Goal: Information Seeking & Learning: Learn about a topic

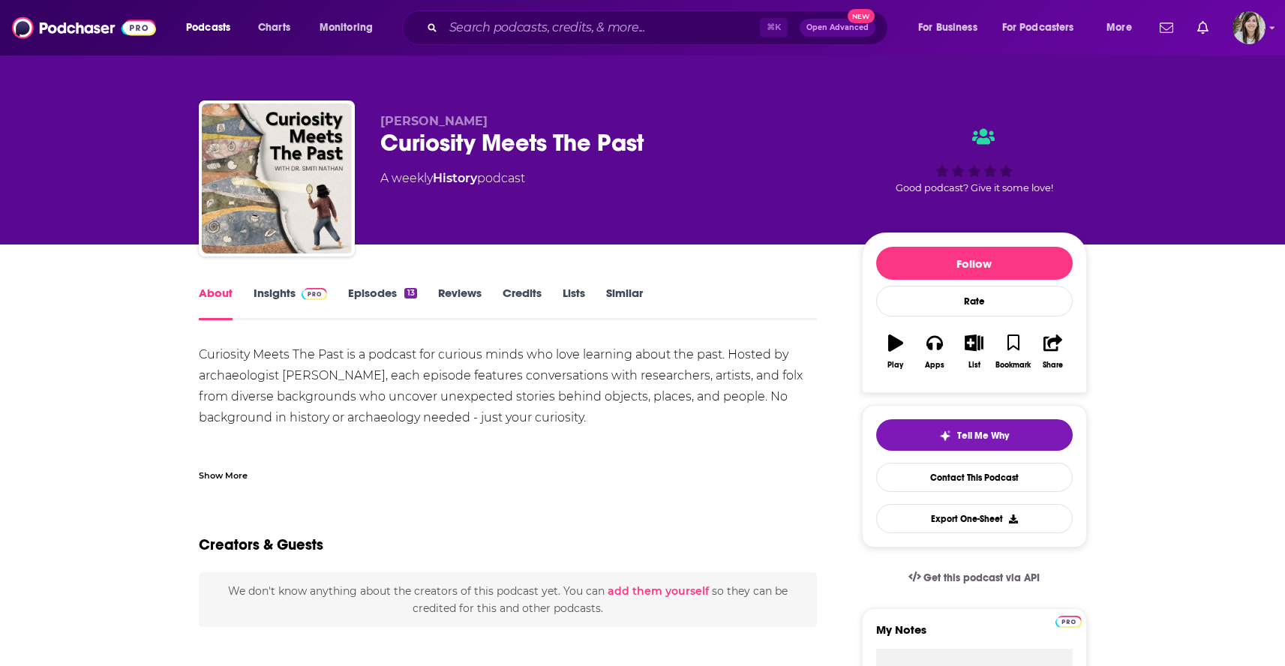
click at [385, 295] on link "Episodes 13" at bounding box center [382, 303] width 68 height 35
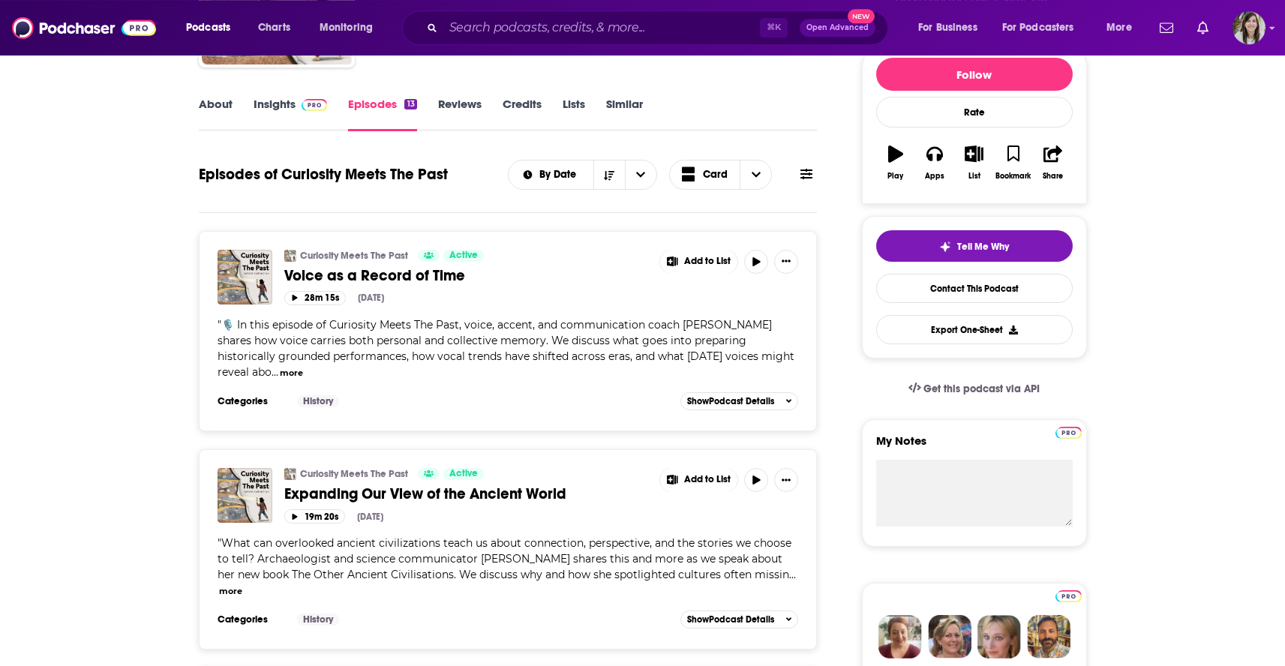
scroll to position [192, 0]
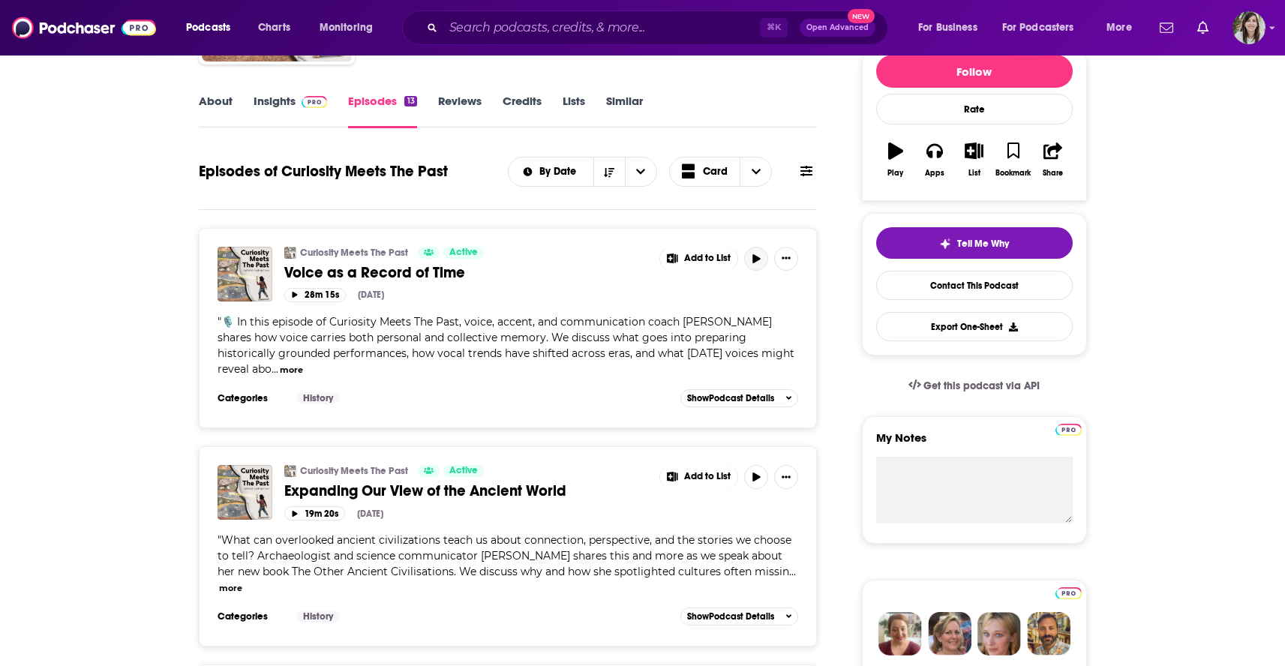
click at [758, 257] on icon "button" at bounding box center [756, 258] width 11 height 9
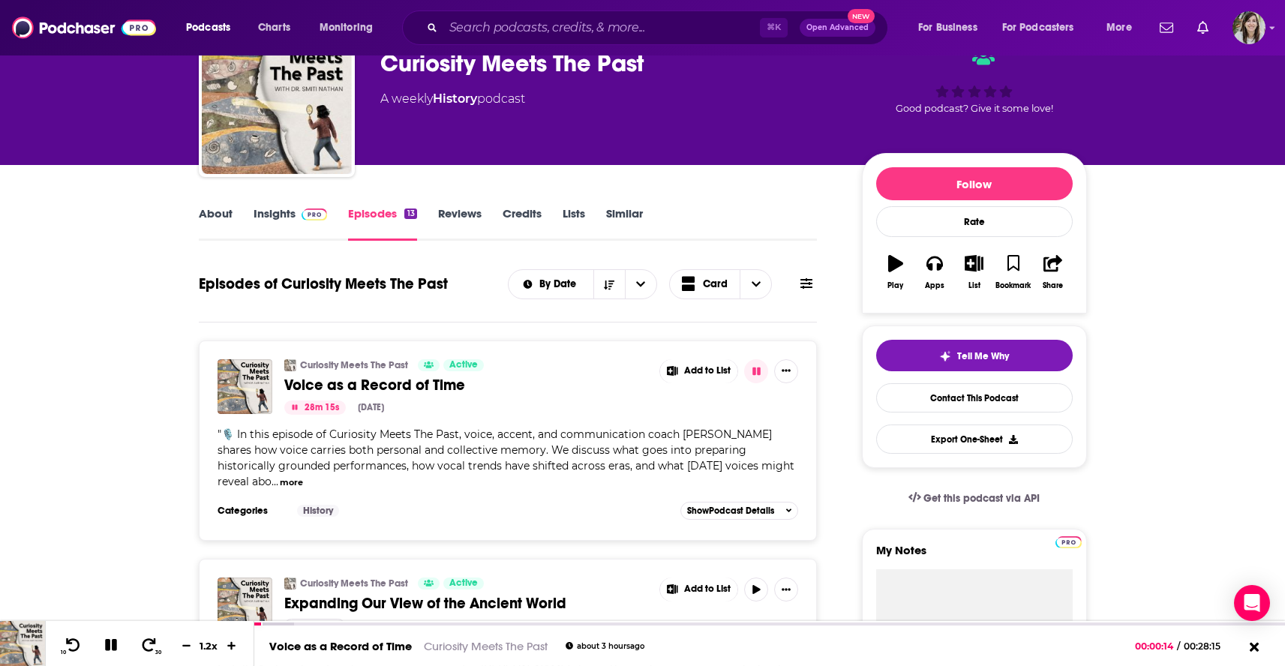
scroll to position [0, 0]
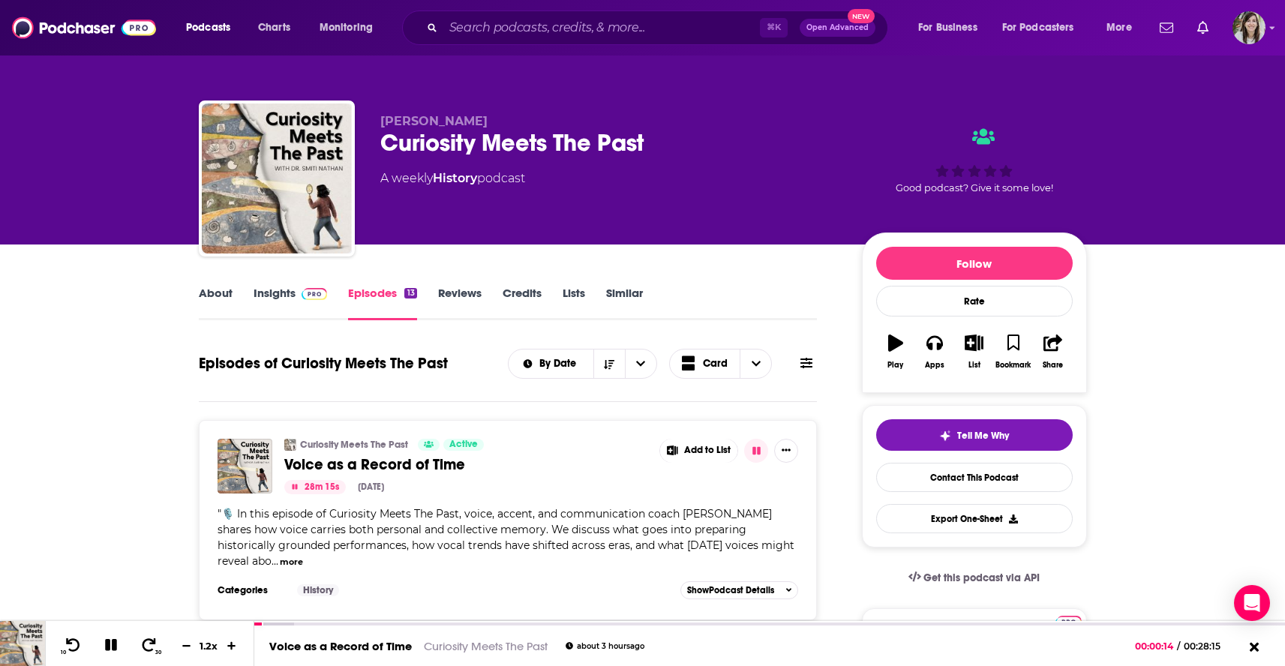
click at [264, 301] on link "Insights" at bounding box center [291, 303] width 74 height 35
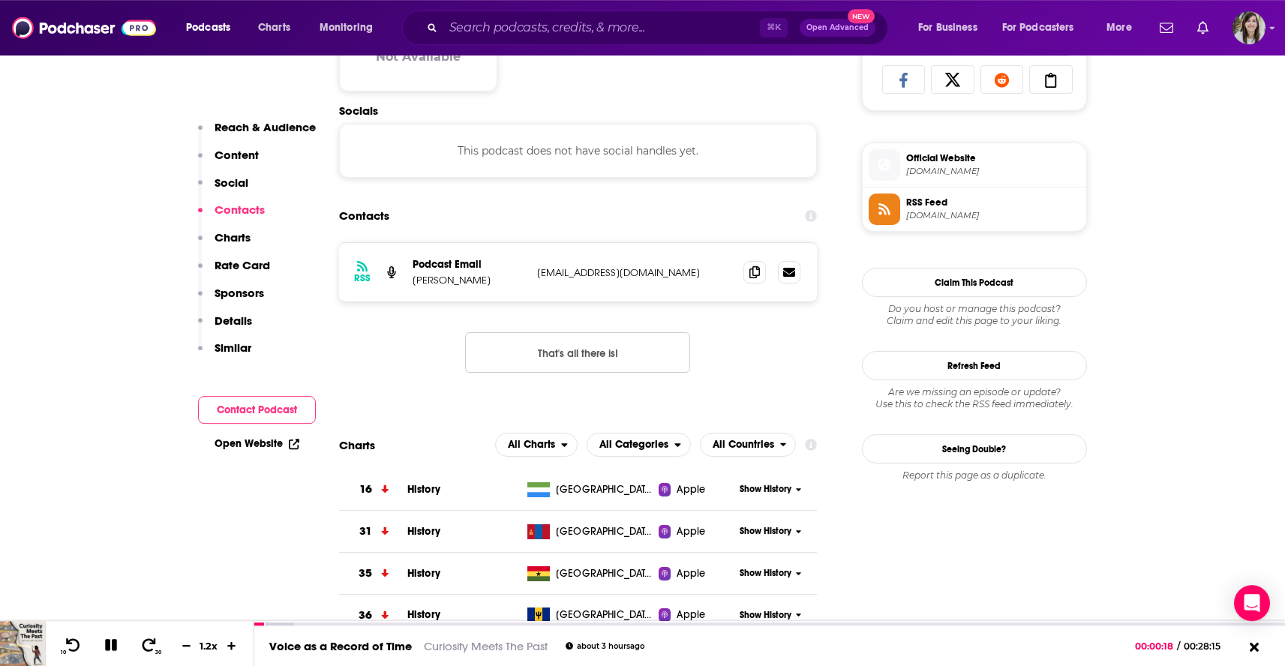
scroll to position [888, 0]
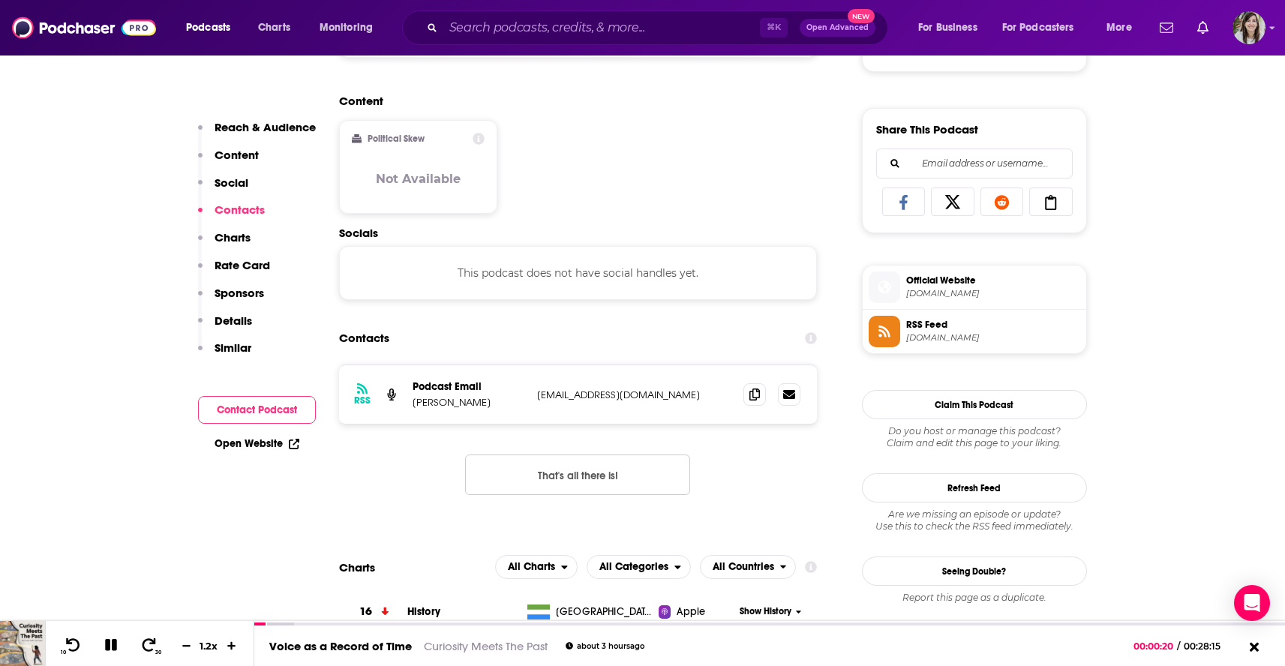
click at [933, 282] on span "Official Website" at bounding box center [993, 281] width 174 height 14
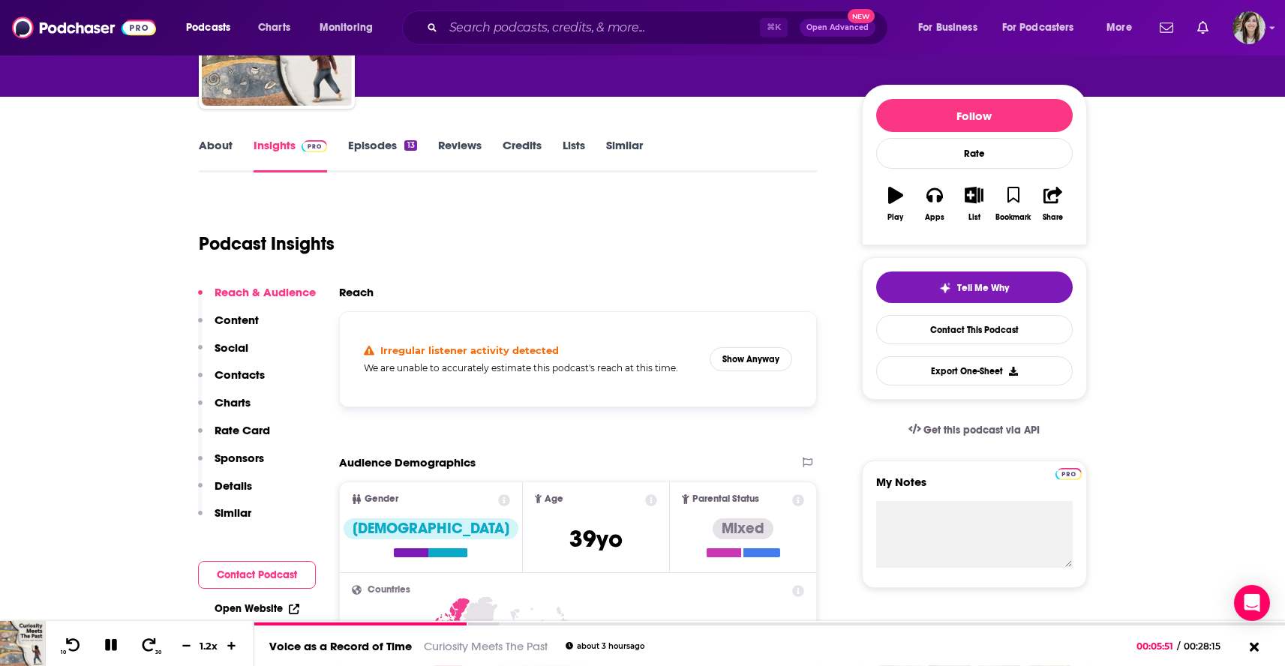
scroll to position [0, 0]
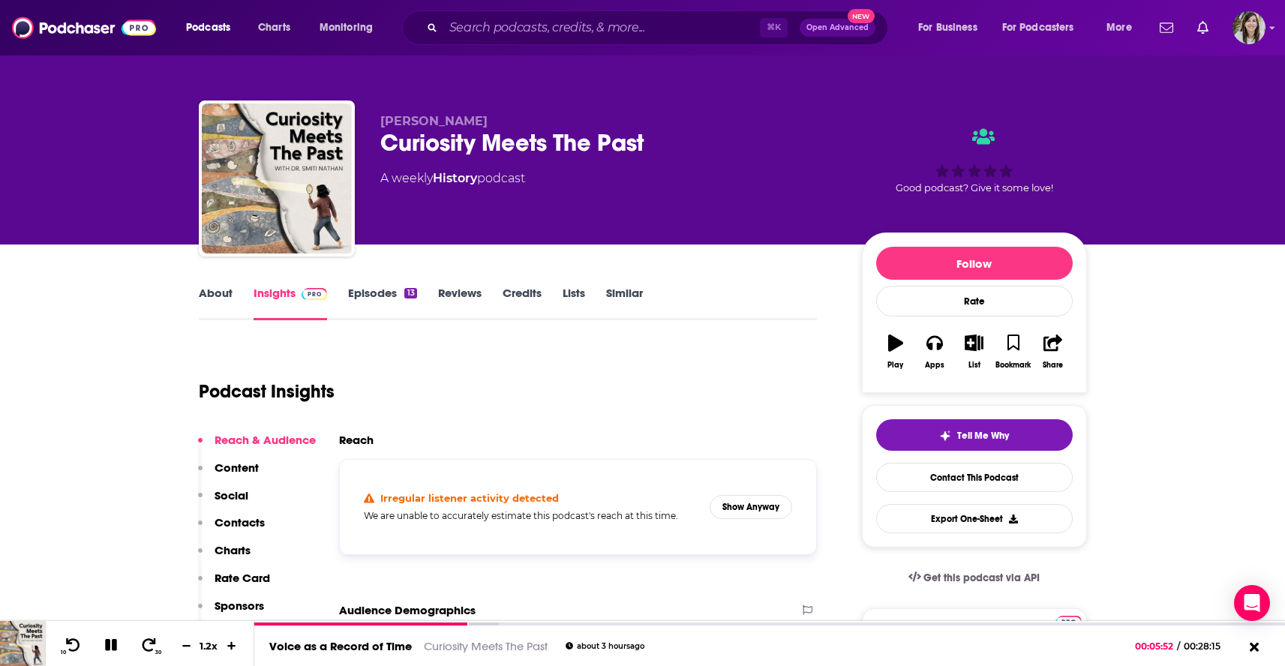
click at [371, 296] on link "Episodes 13" at bounding box center [382, 303] width 68 height 35
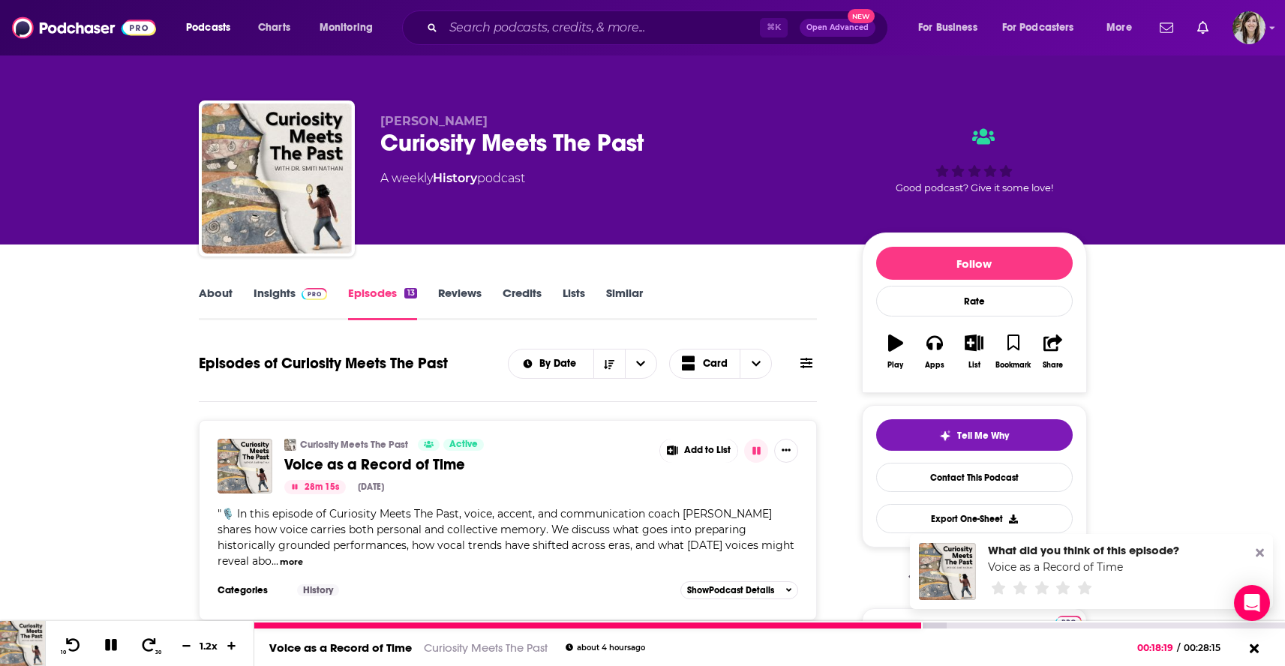
click at [110, 647] on icon at bounding box center [111, 645] width 12 height 12
click at [108, 648] on icon at bounding box center [110, 645] width 13 height 15
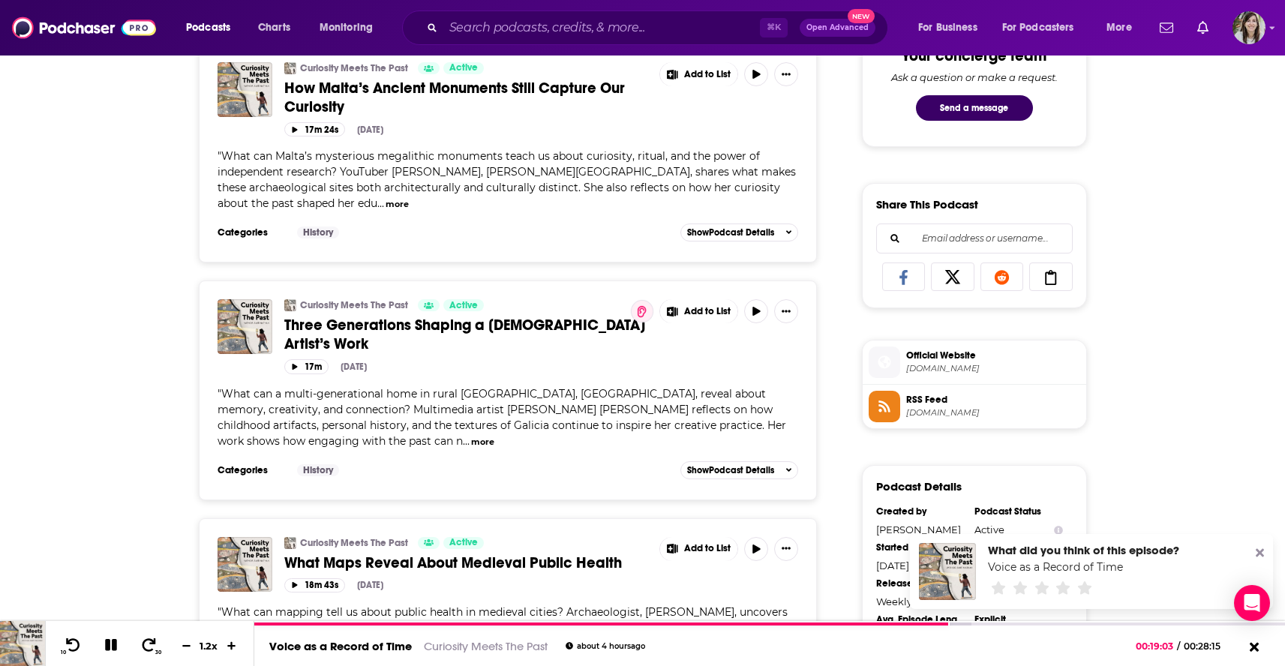
scroll to position [822, 0]
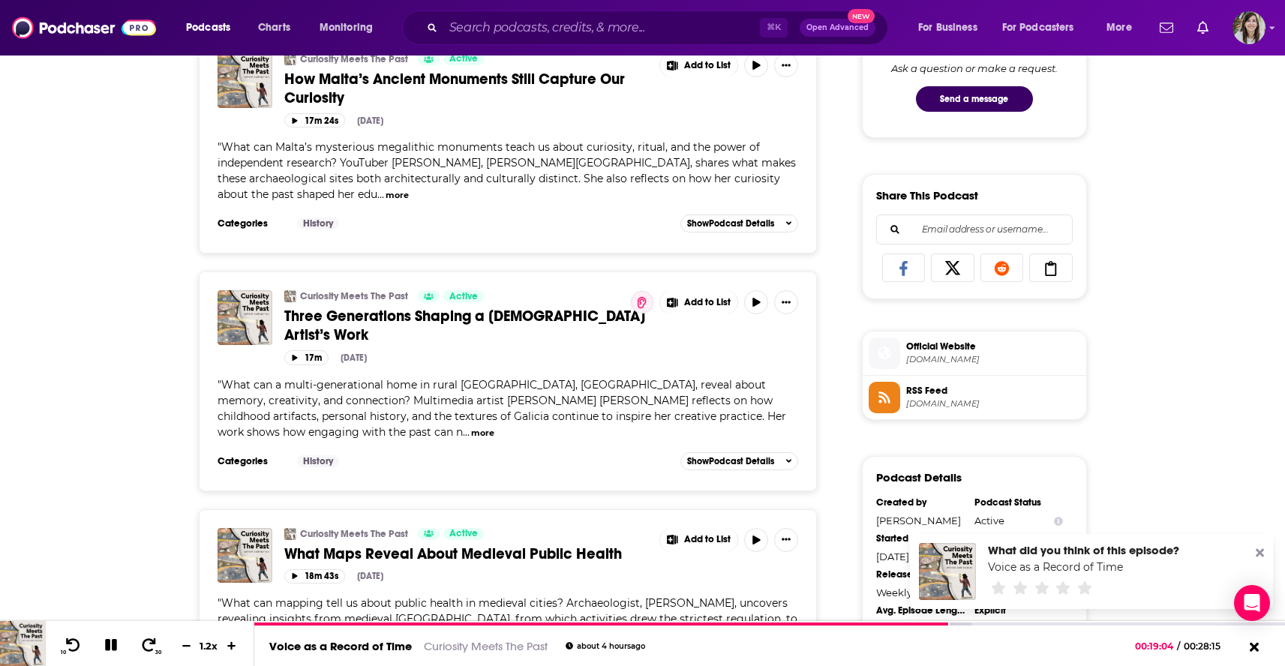
click at [965, 352] on span "Official Website" at bounding box center [993, 347] width 174 height 14
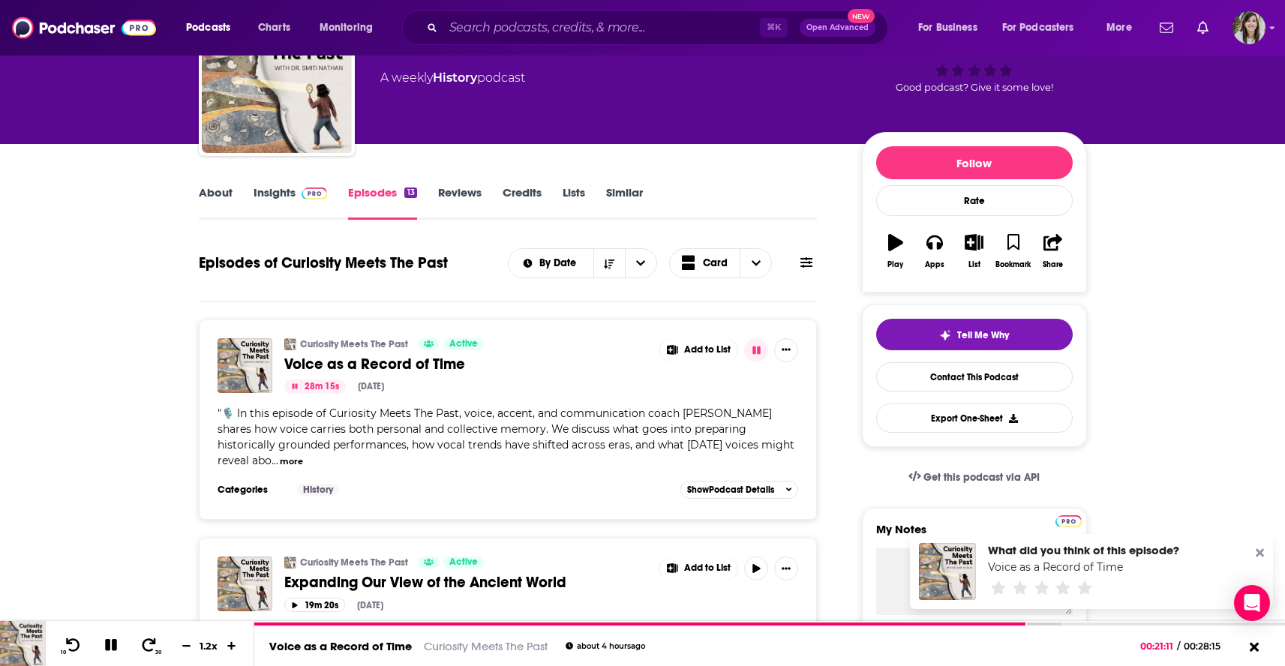
scroll to position [0, 0]
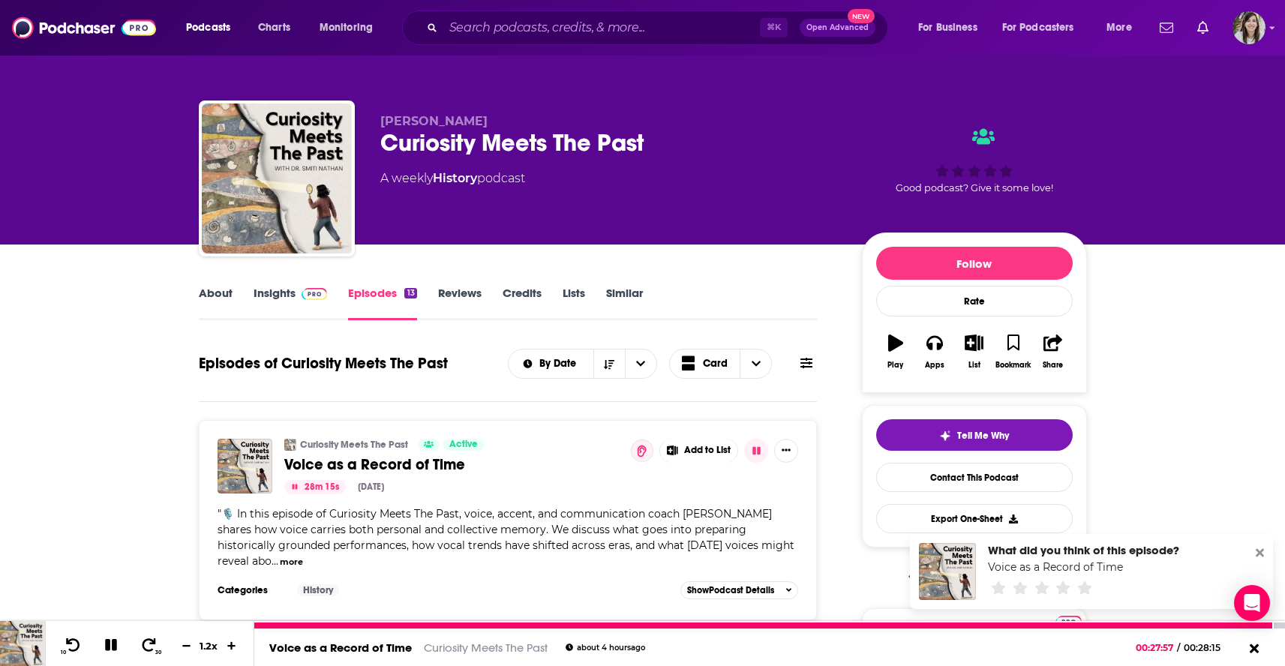
click at [103, 649] on icon at bounding box center [111, 646] width 17 height 14
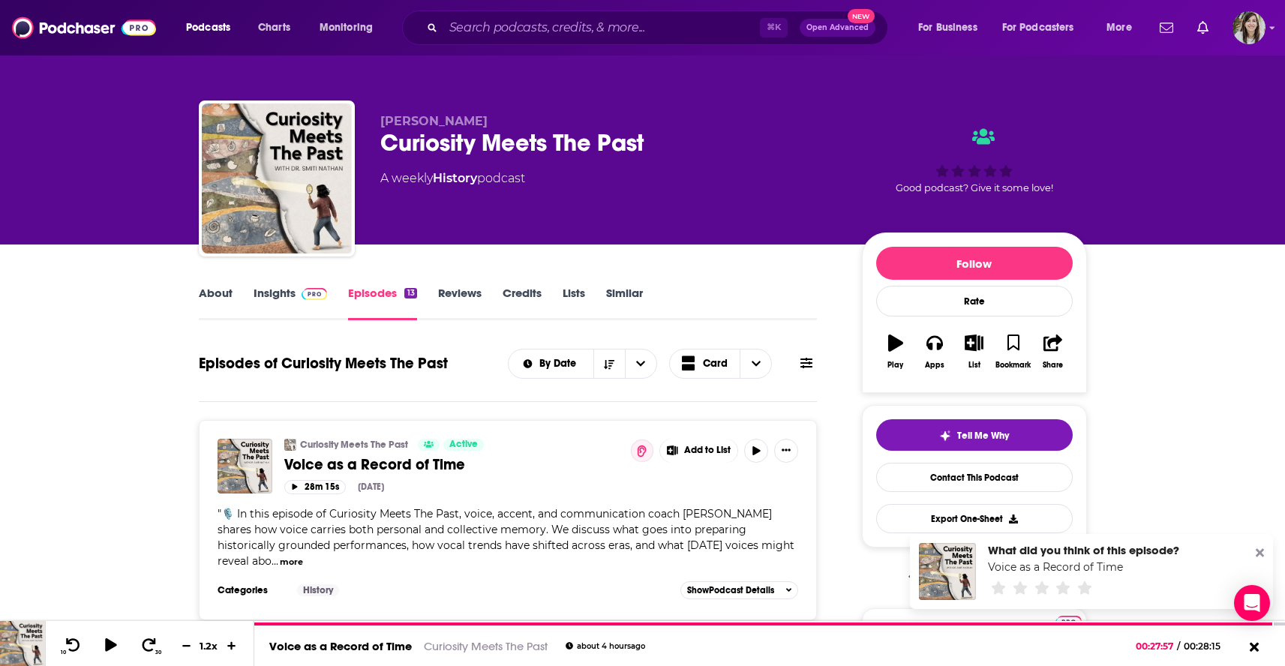
click at [621, 291] on link "Similar" at bounding box center [624, 303] width 37 height 35
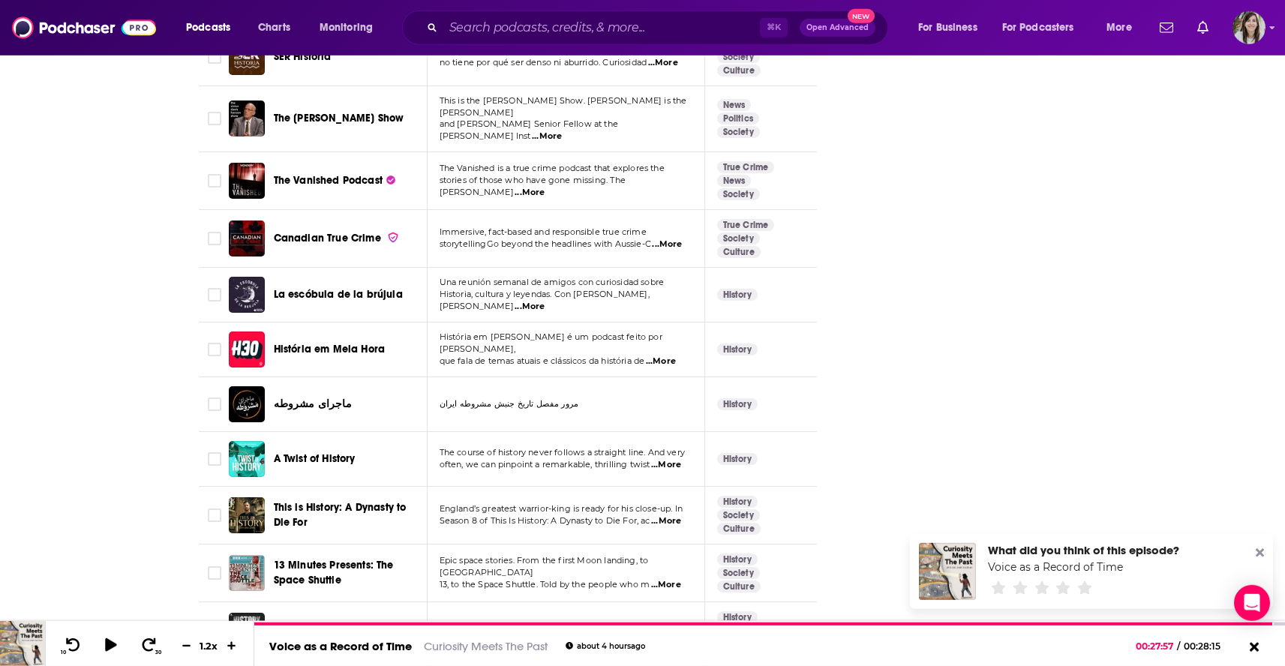
scroll to position [4874, 0]
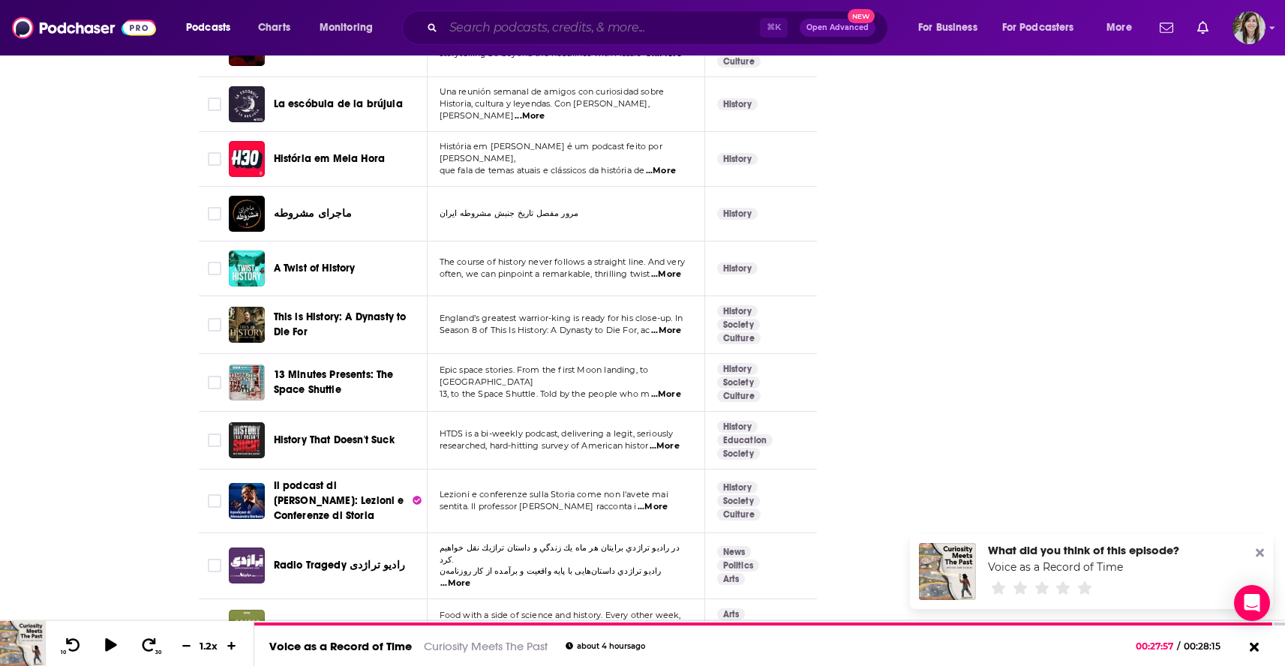
click at [491, 23] on input "Search podcasts, credits, & more..." at bounding box center [601, 28] width 317 height 24
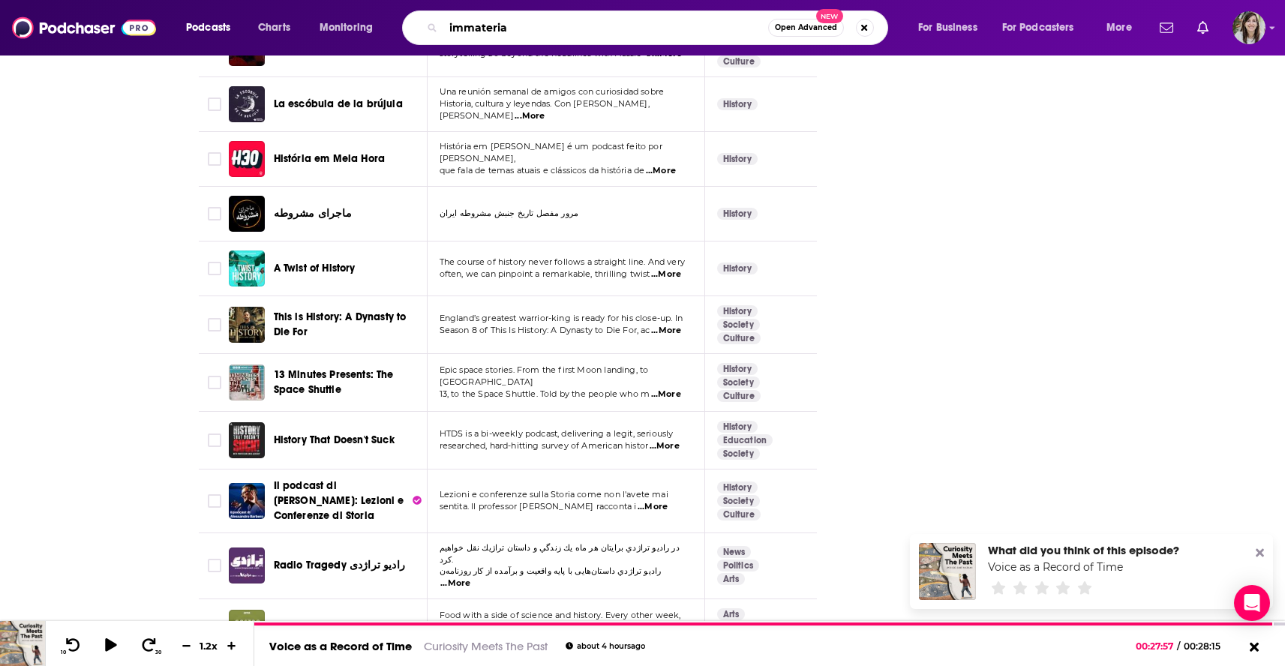
type input "immaterial"
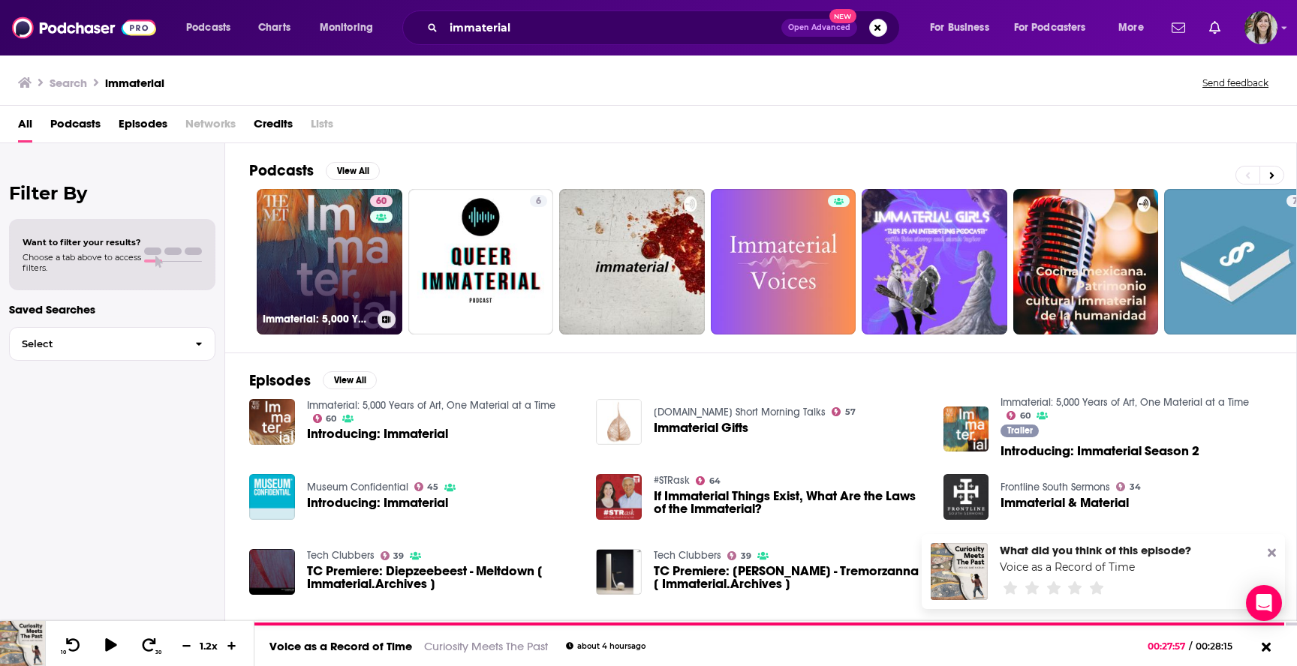
click at [281, 269] on link "60 Immaterial: 5,000 Years of Art, One Material at a Time" at bounding box center [330, 262] width 146 height 146
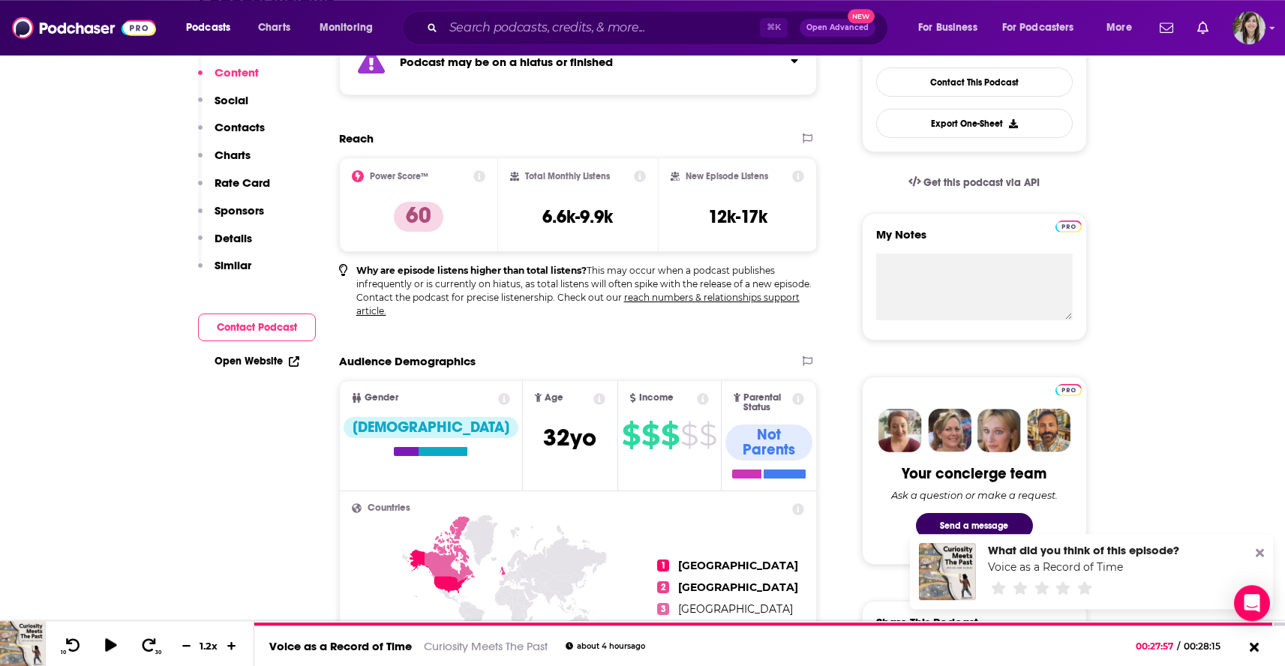
scroll to position [108, 0]
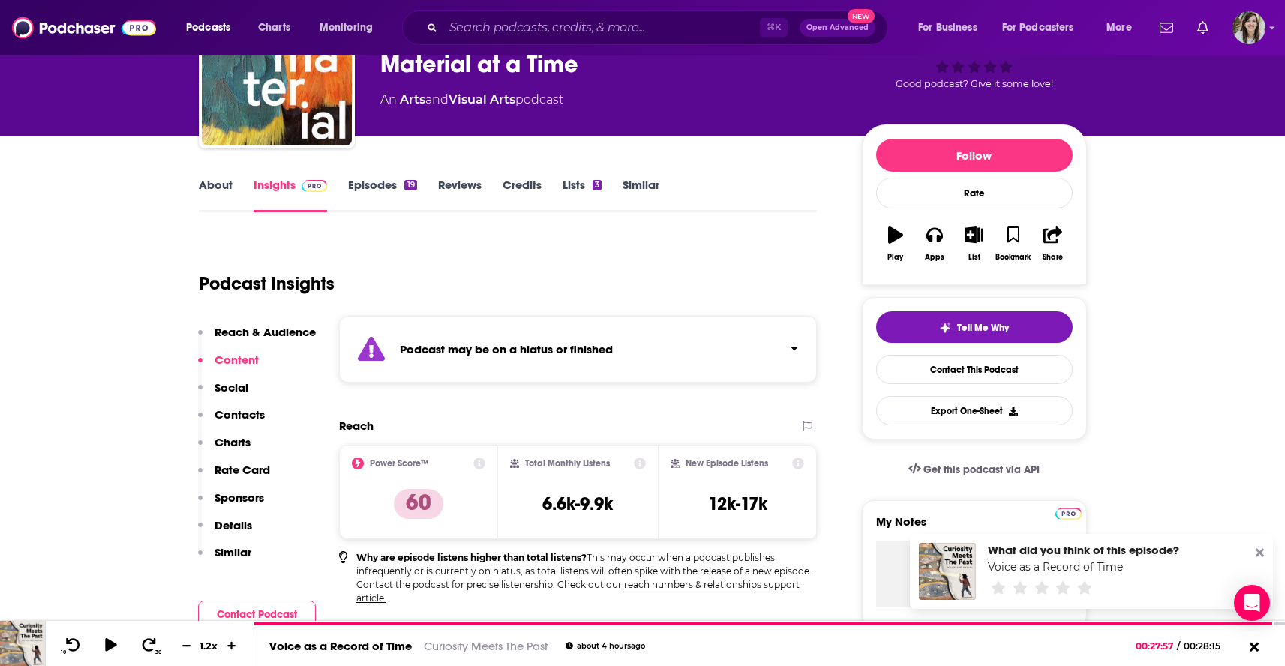
click at [231, 192] on link "About" at bounding box center [216, 195] width 34 height 35
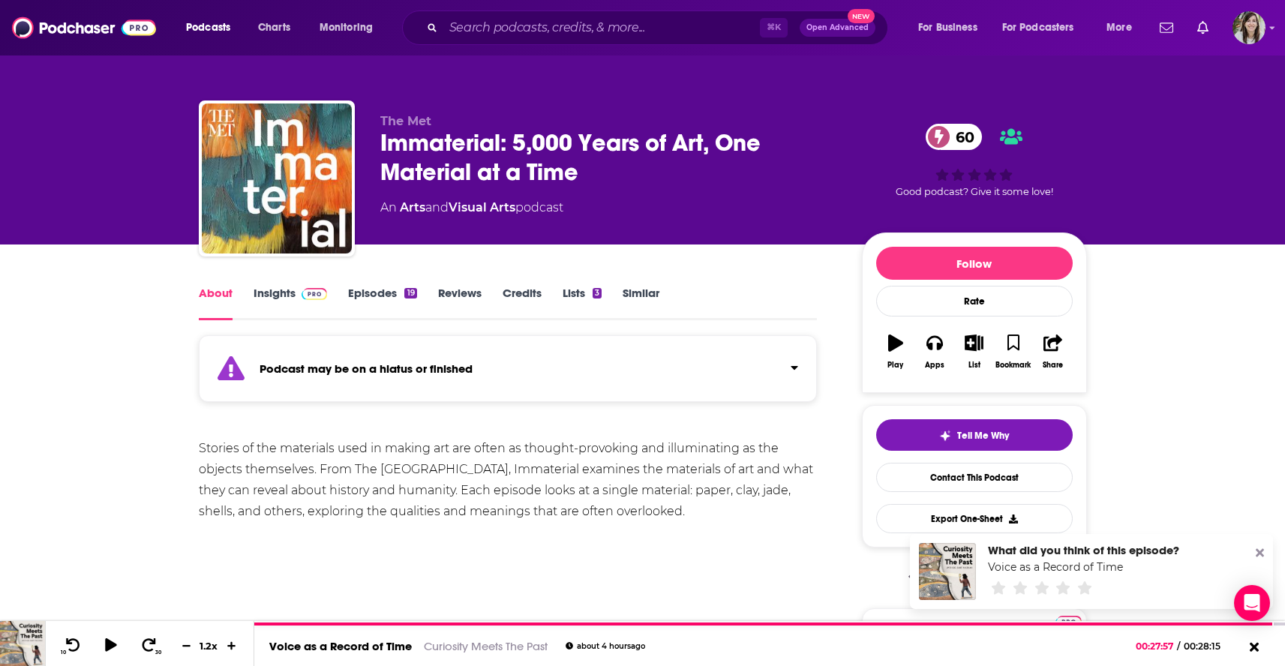
click at [385, 292] on link "Episodes 19" at bounding box center [382, 303] width 68 height 35
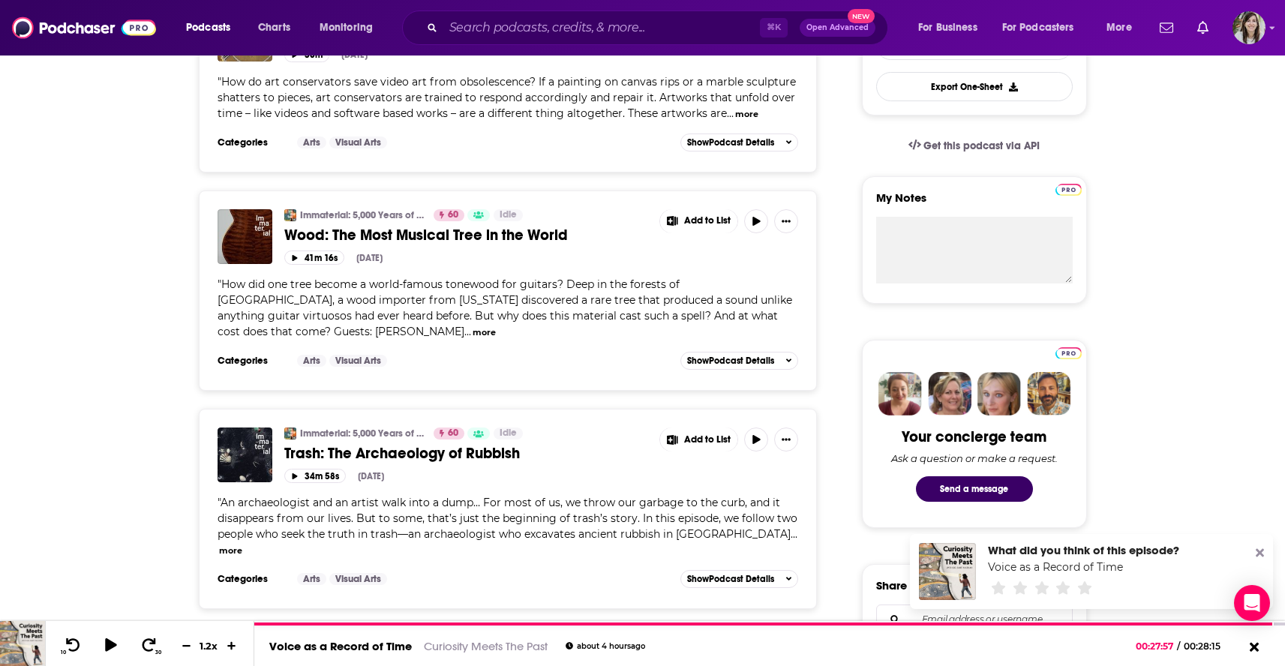
scroll to position [204, 0]
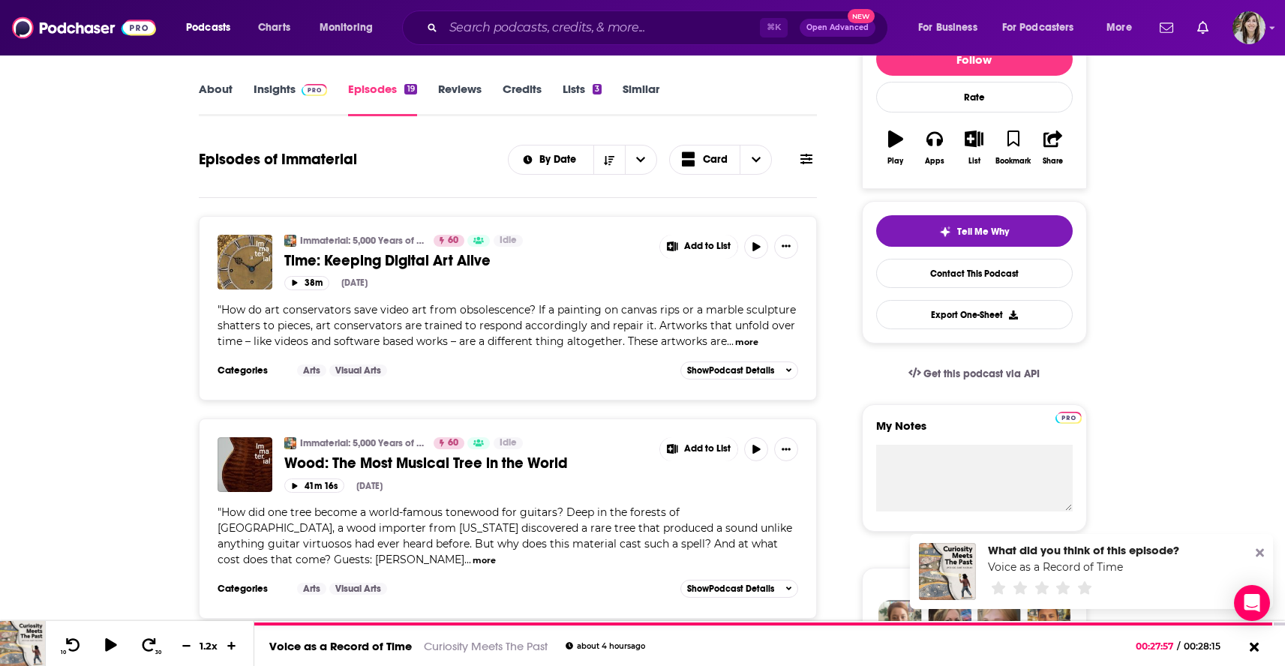
click at [740, 344] on button "more" at bounding box center [746, 342] width 23 height 13
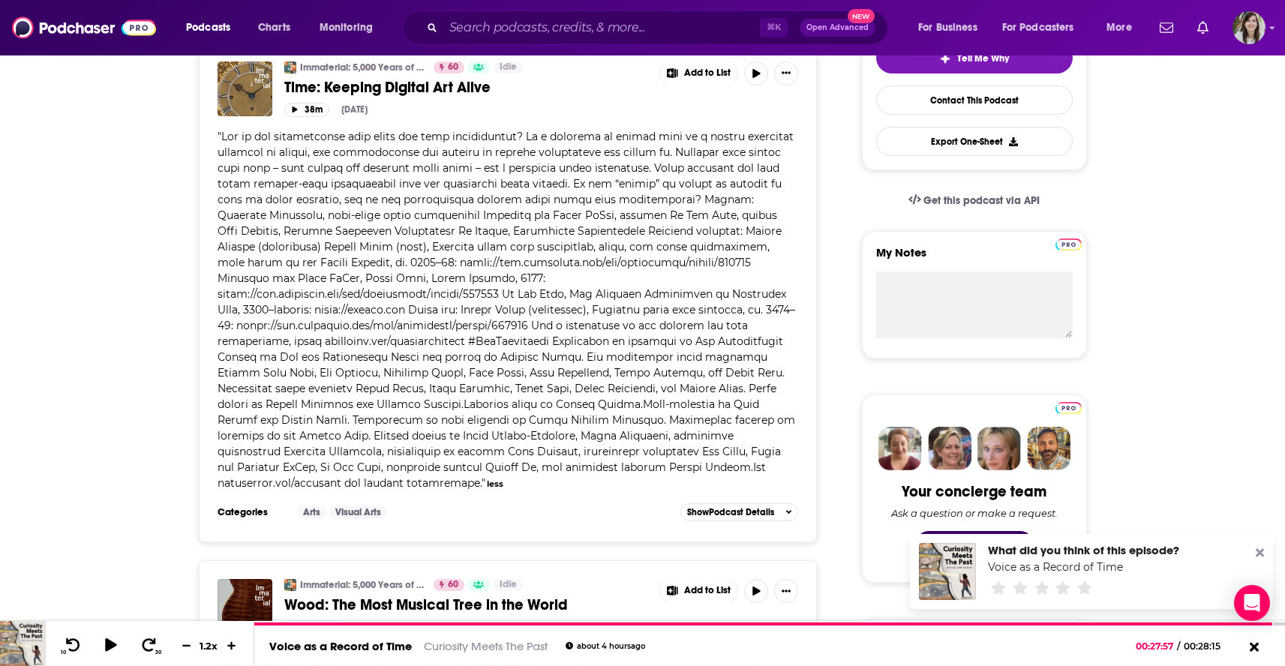
scroll to position [324, 0]
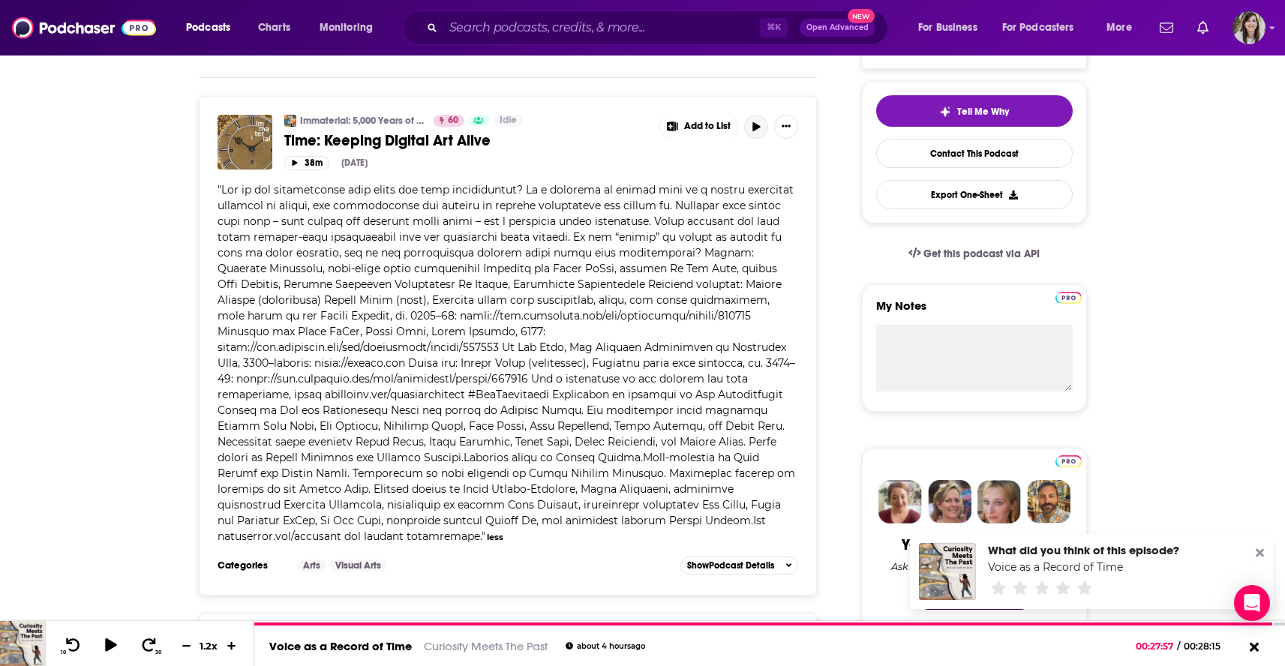
click at [751, 125] on button "button" at bounding box center [756, 127] width 24 height 24
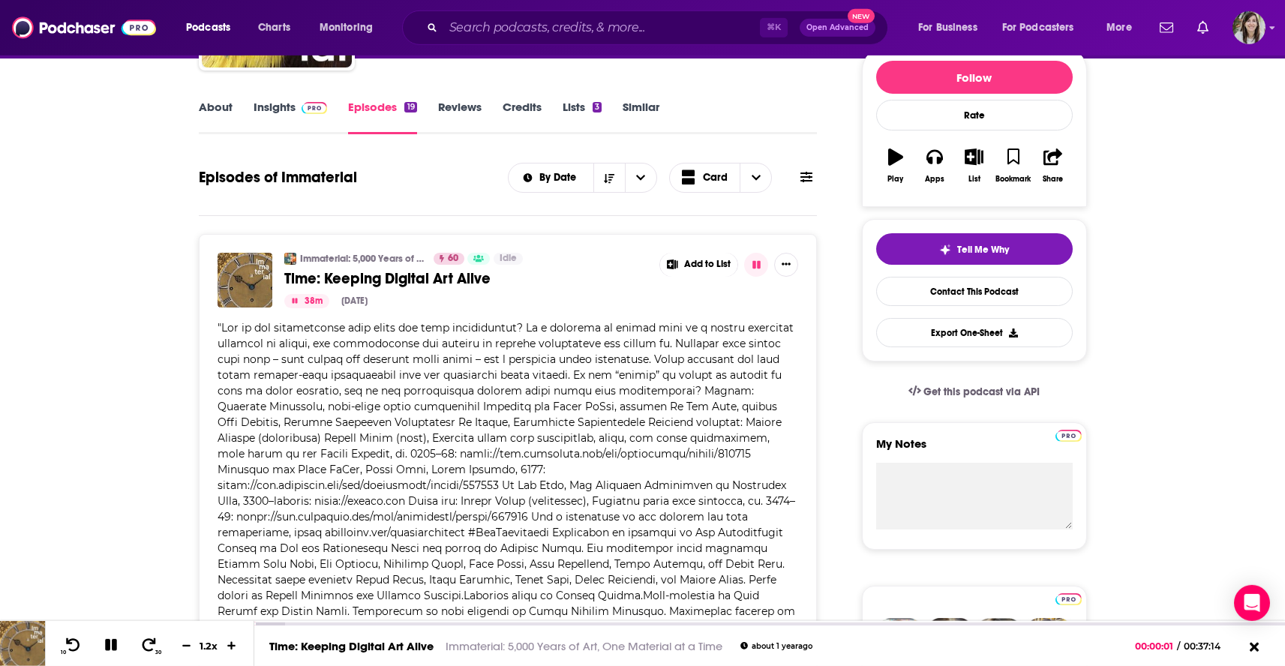
scroll to position [132, 0]
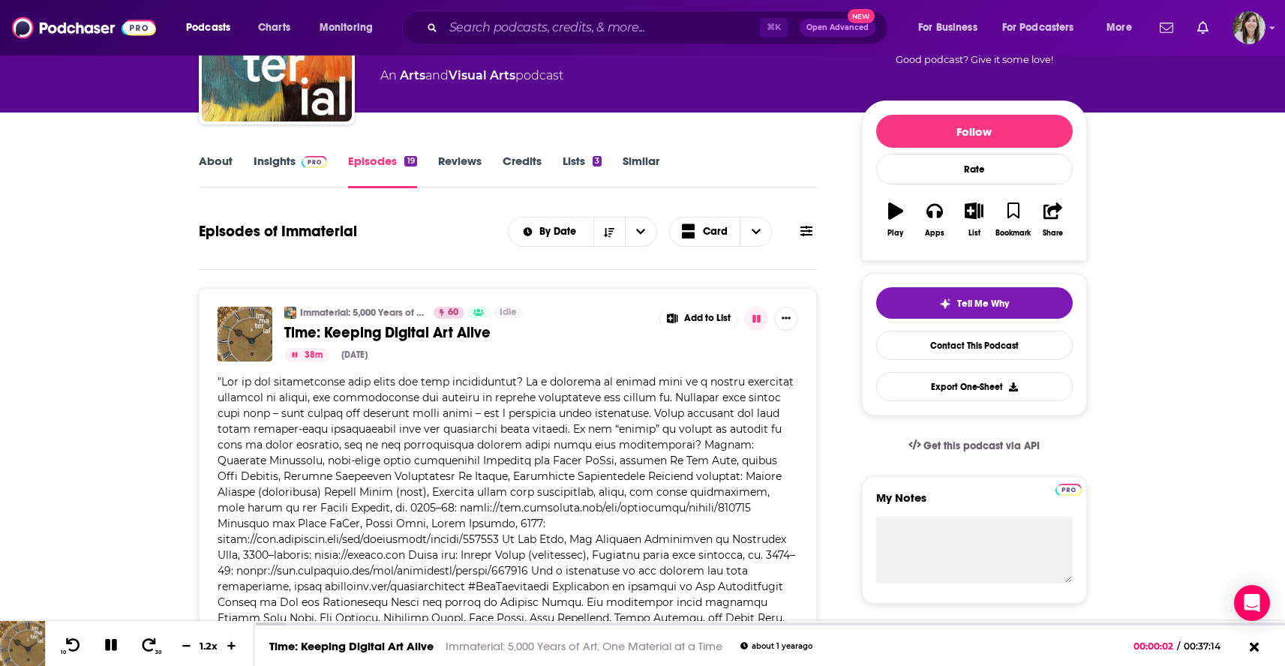
click at [633, 164] on link "Similar" at bounding box center [641, 171] width 37 height 35
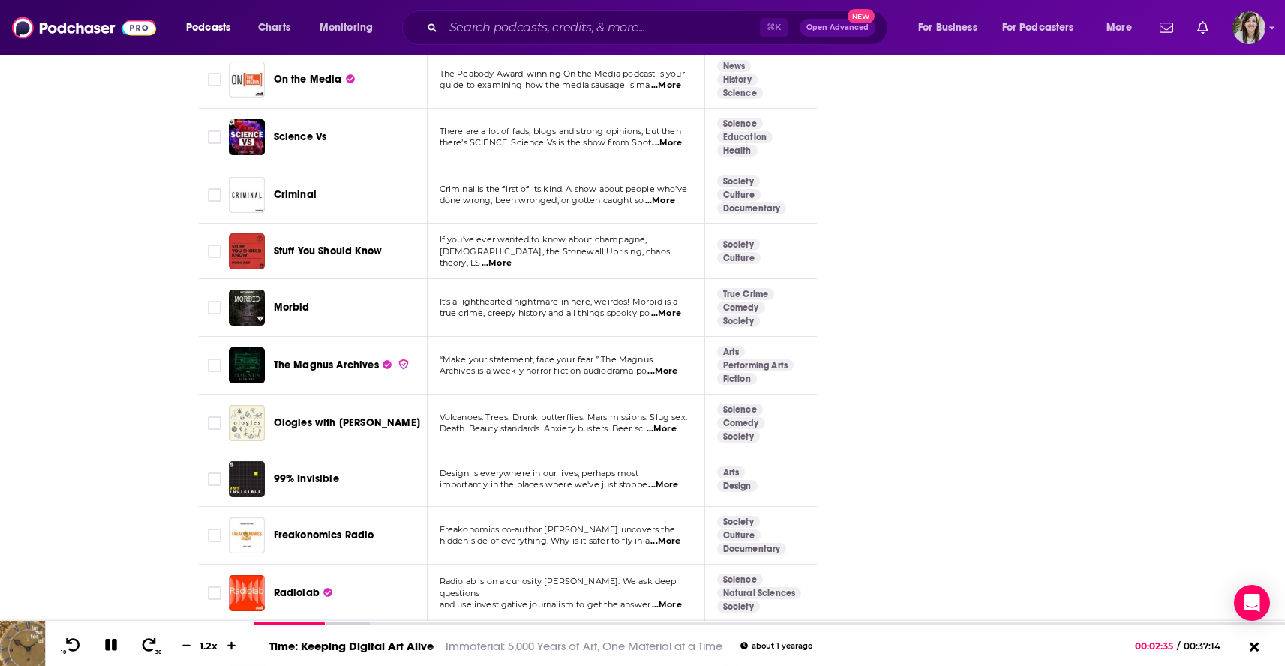
scroll to position [5361, 0]
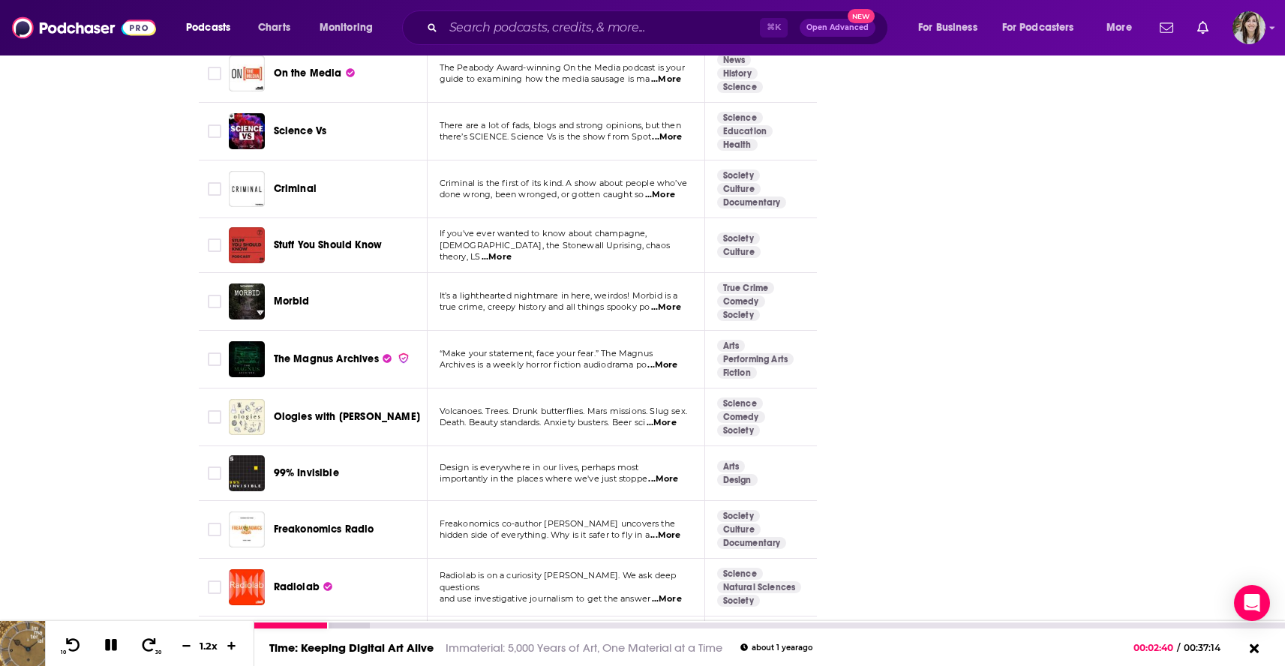
click at [105, 648] on icon at bounding box center [111, 645] width 12 height 12
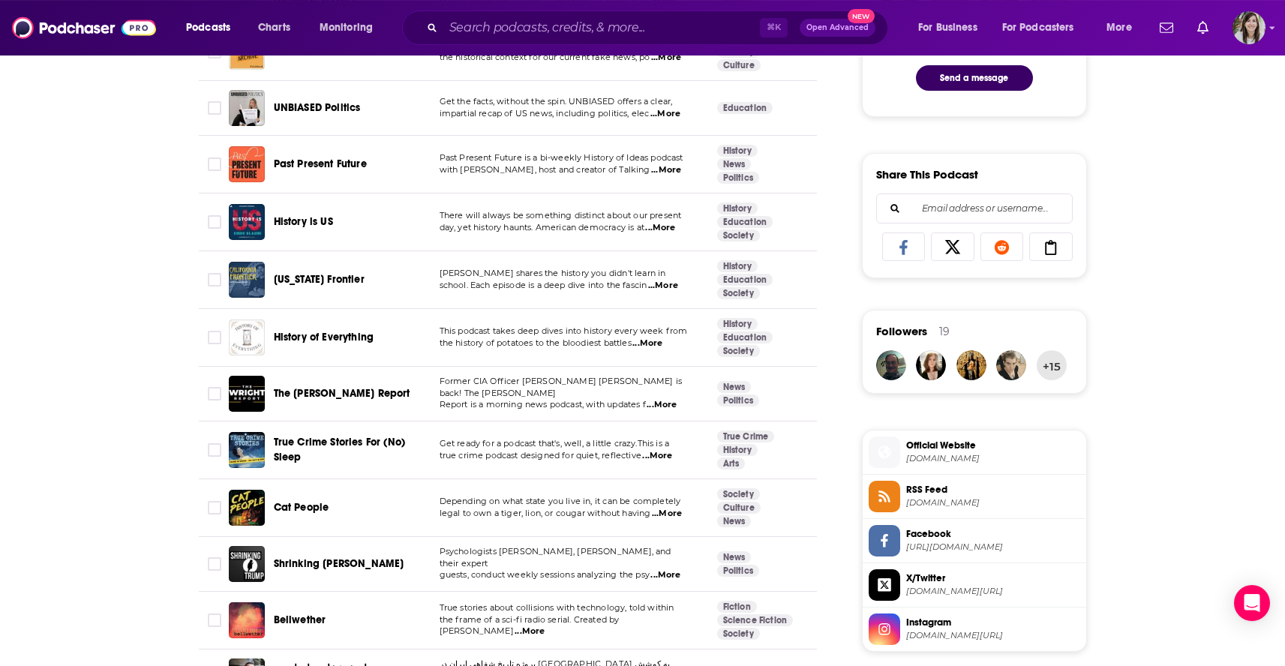
scroll to position [860, 0]
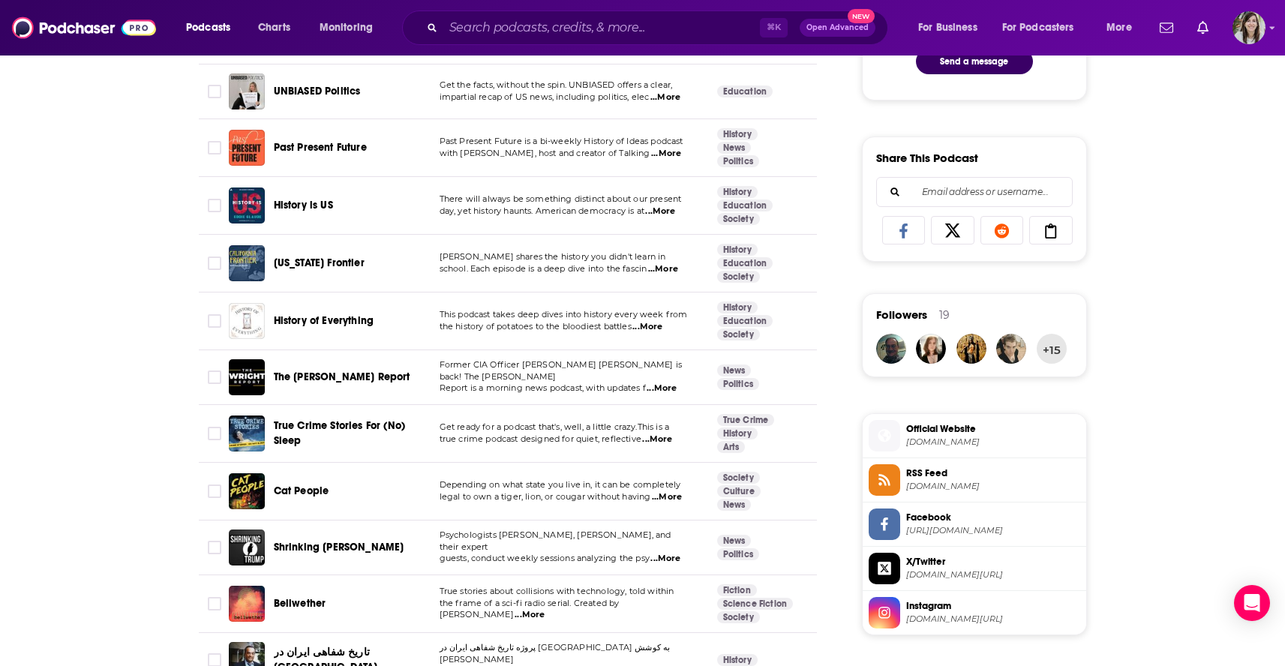
click at [614, 40] on div "⌘ K Open Advanced New" at bounding box center [645, 28] width 486 height 35
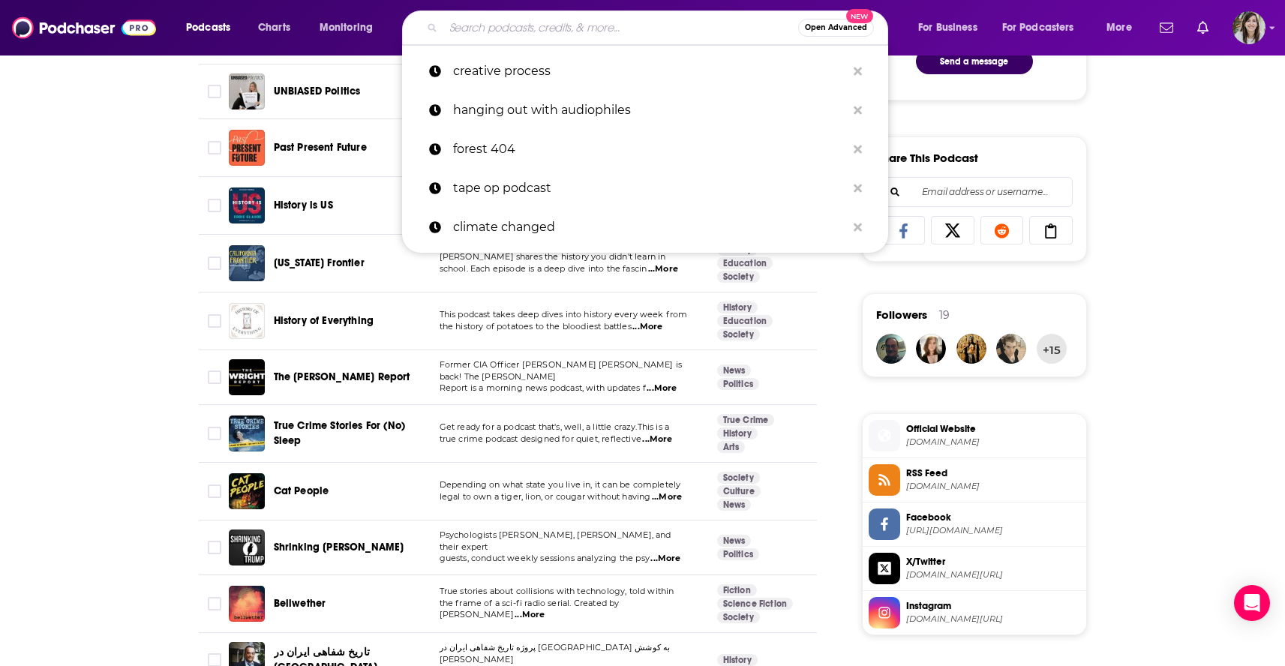
click at [621, 31] on input "Search podcasts, credits, & more..." at bounding box center [620, 28] width 355 height 24
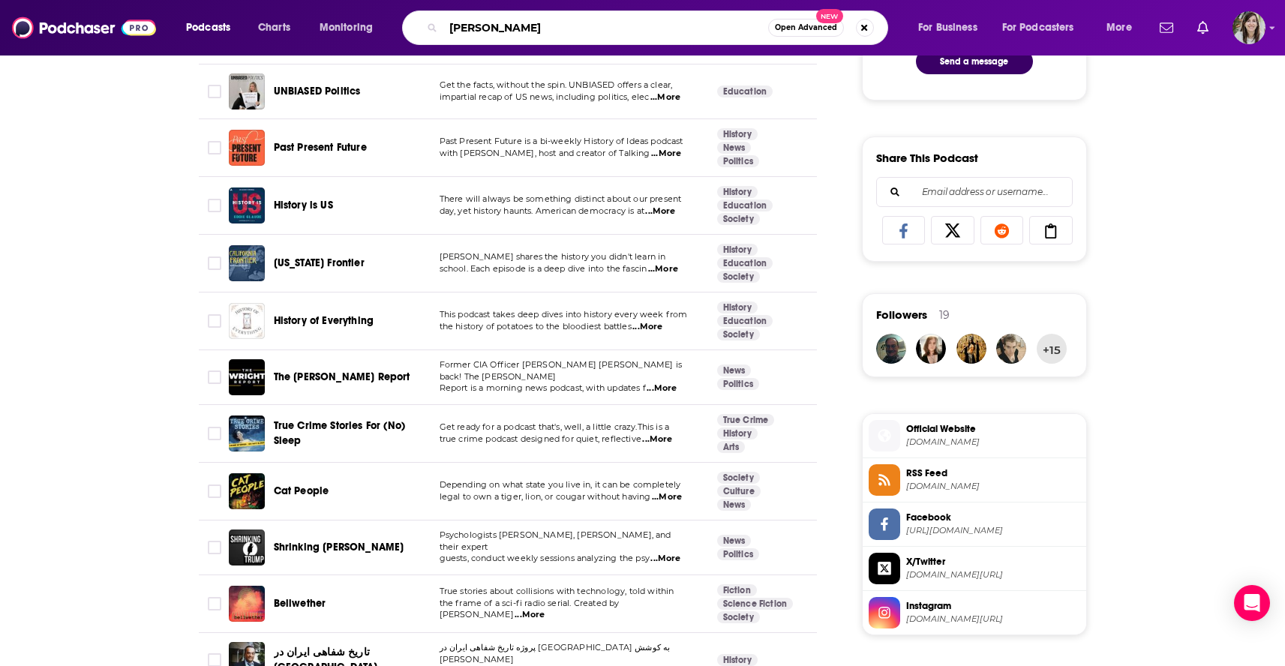
type input "Jaime Roque"
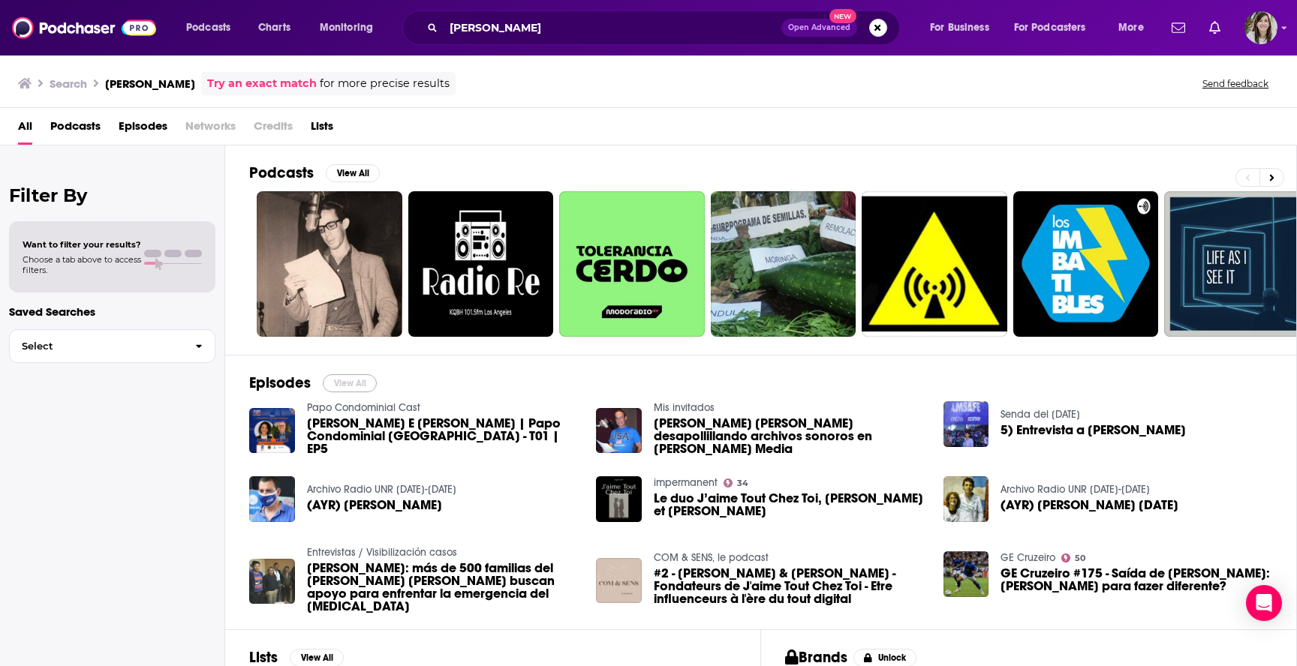
click at [367, 383] on button "View All" at bounding box center [350, 383] width 54 height 18
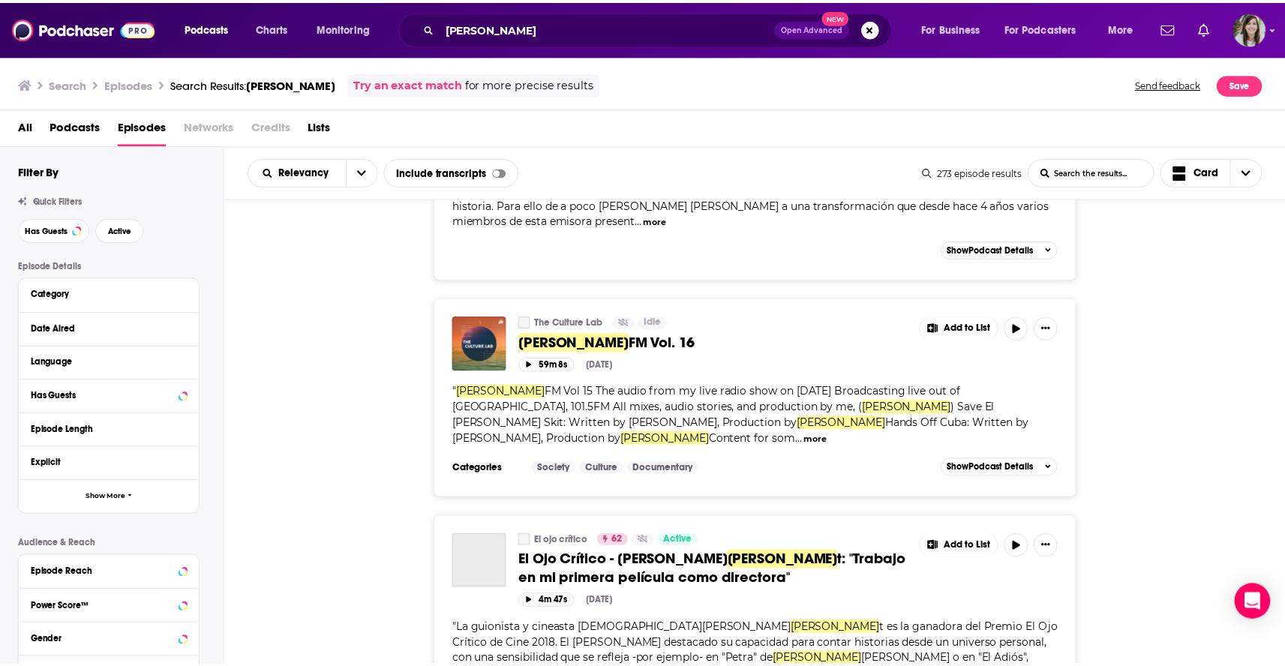
scroll to position [2431, 0]
